Goal: Task Accomplishment & Management: Manage account settings

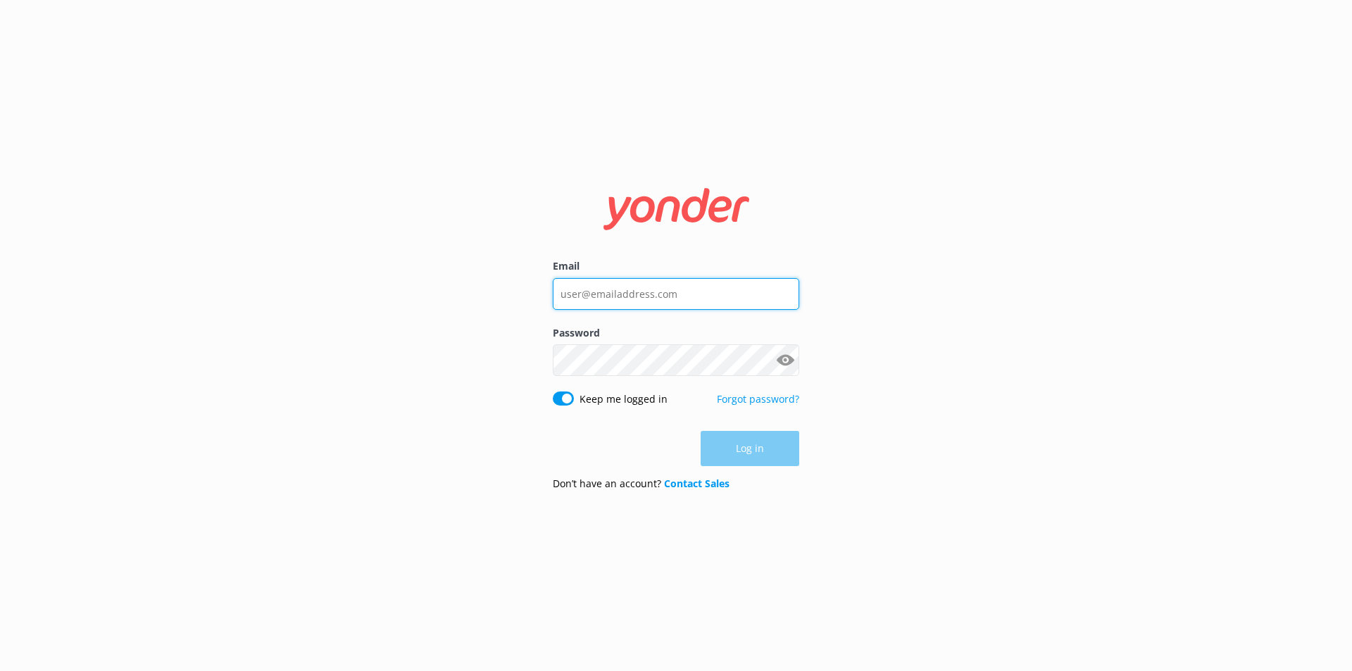
click at [643, 302] on input "Email" at bounding box center [676, 294] width 246 height 32
type input "[EMAIL_ADDRESS][DOMAIN_NAME]"
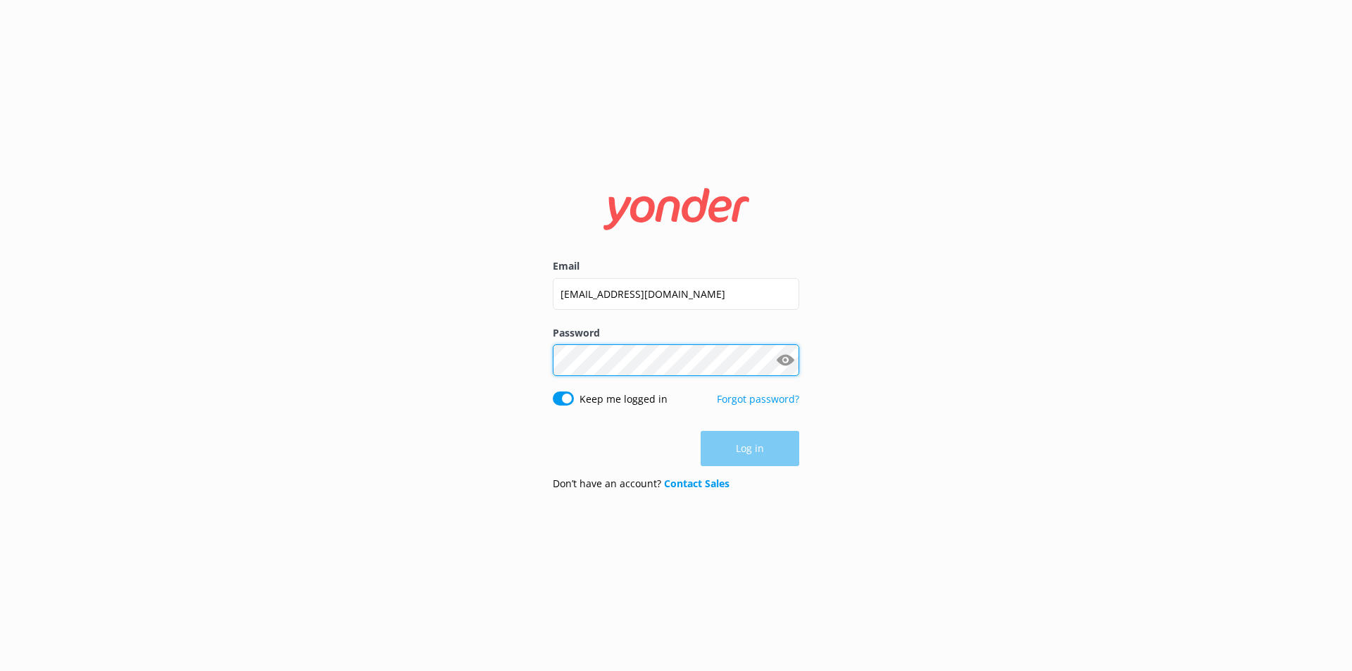
click at [651, 368] on div "Password Show password" at bounding box center [676, 358] width 246 height 66
